Goal: Transaction & Acquisition: Purchase product/service

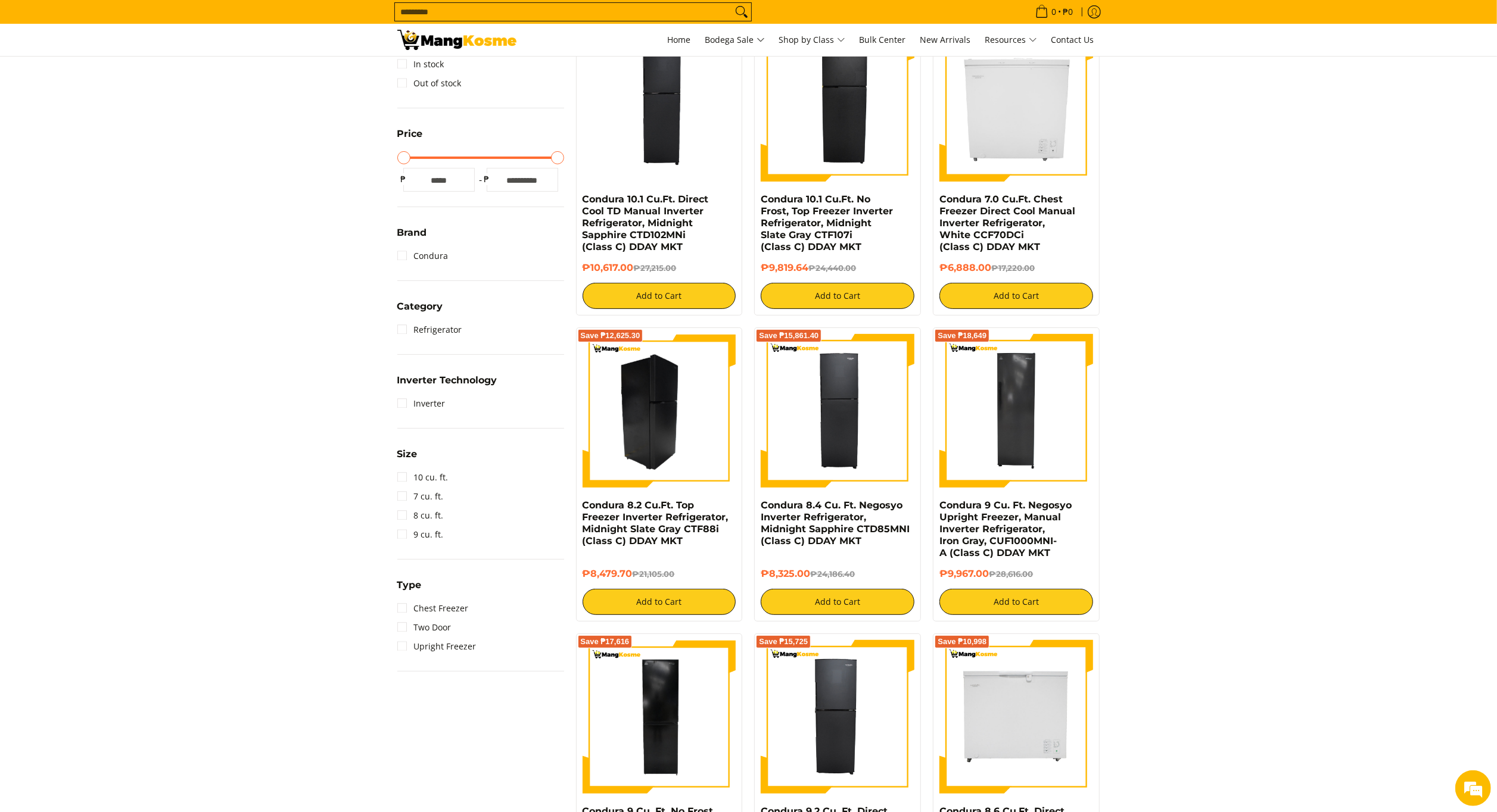
click at [666, 391] on img at bounding box center [659, 411] width 154 height 154
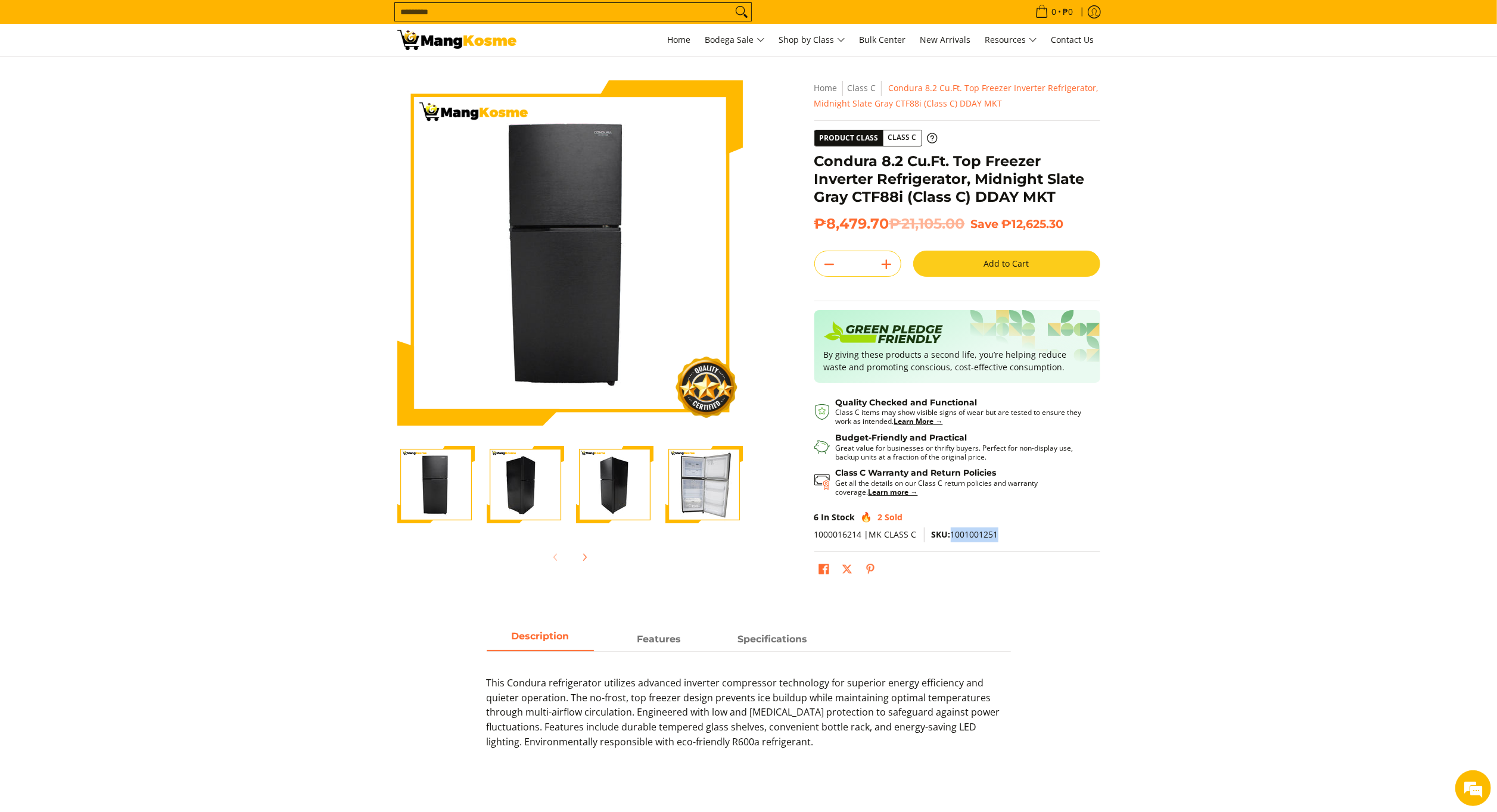
drag, startPoint x: 951, startPoint y: 535, endPoint x: 1015, endPoint y: 531, distance: 64.1
click at [1015, 531] on p "1000016214 |MK CLASS C SKU: 1001001251" at bounding box center [957, 539] width 286 height 24
copy span "1001001251"
